Goal: Navigation & Orientation: Find specific page/section

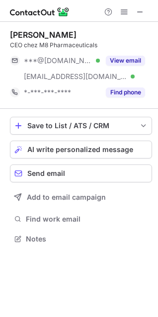
scroll to position [232, 158]
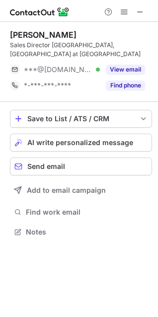
scroll to position [225, 158]
